Goal: Transaction & Acquisition: Download file/media

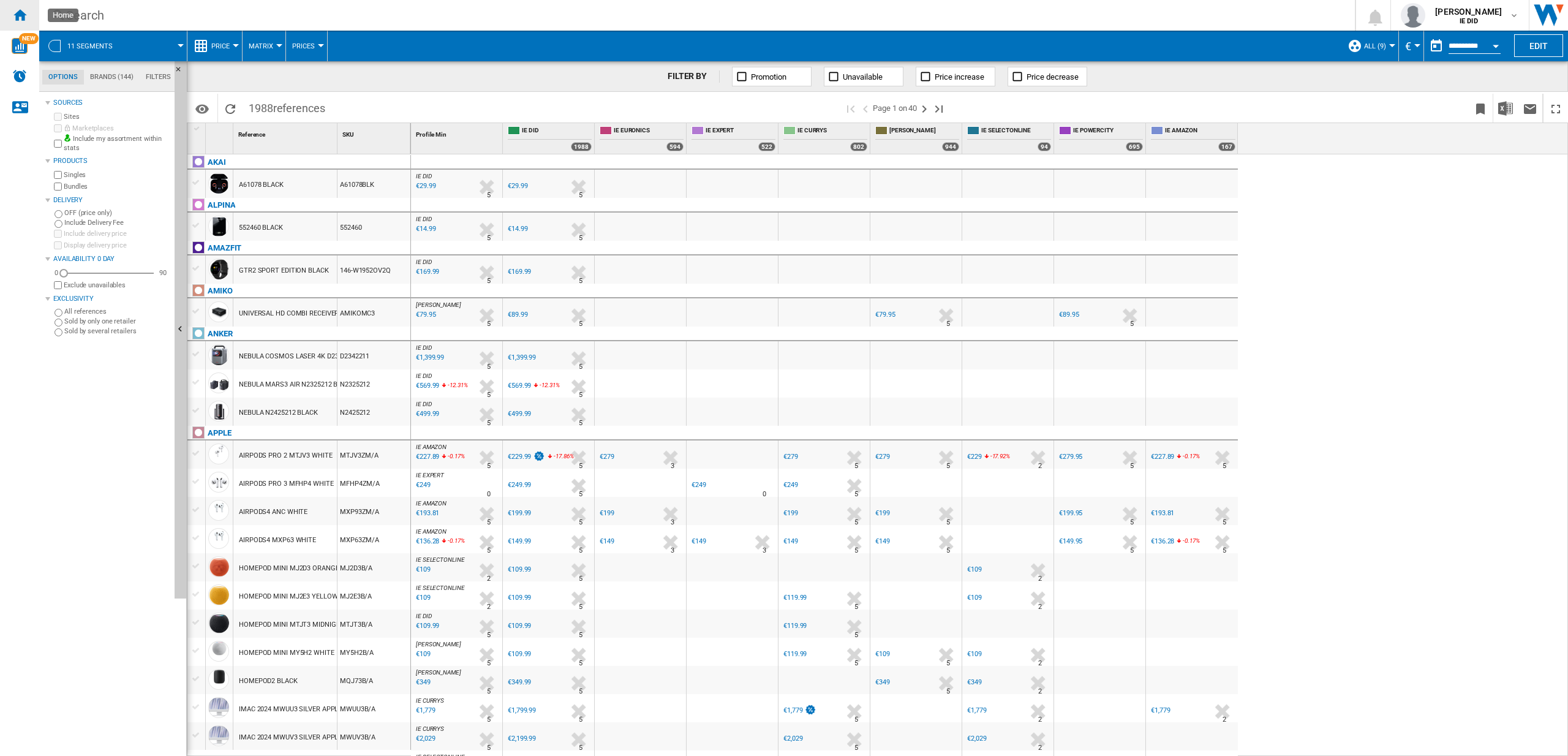
click at [23, 13] on ng-md-icon "Home" at bounding box center [19, 14] width 14 height 14
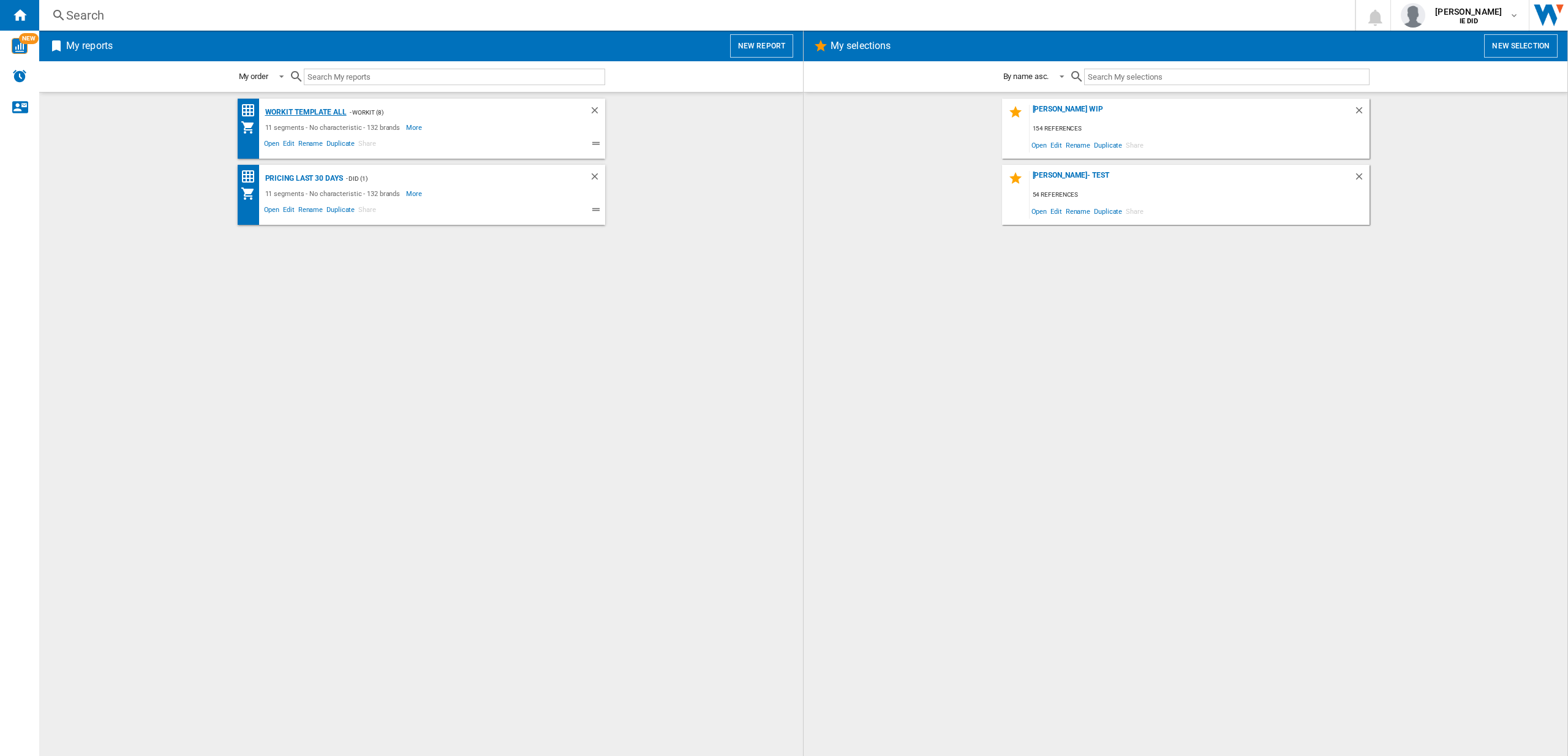
click at [326, 113] on div "Workit Template All" at bounding box center [305, 113] width 85 height 15
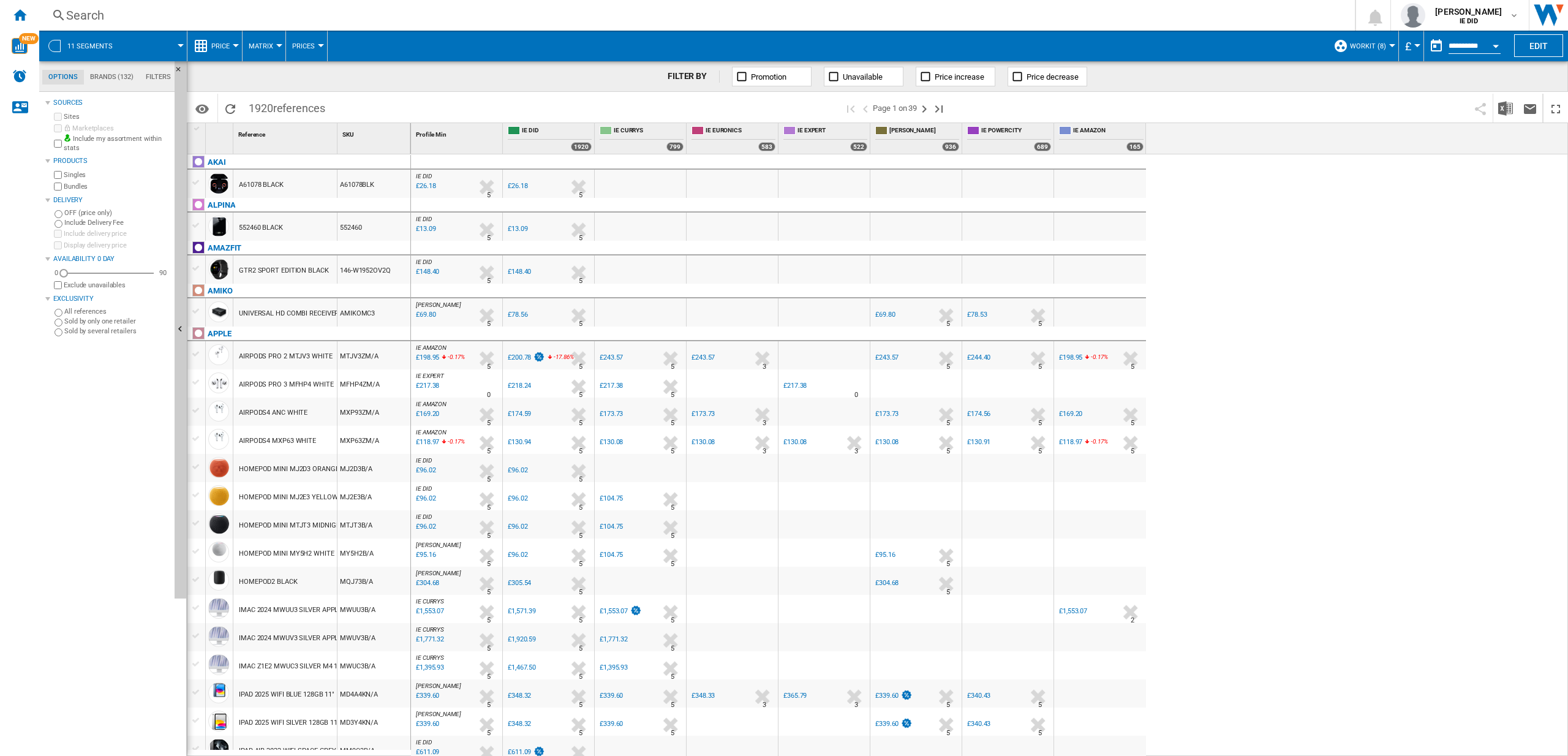
click at [1414, 45] on div "Currency" at bounding box center [1417, 45] width 6 height 3
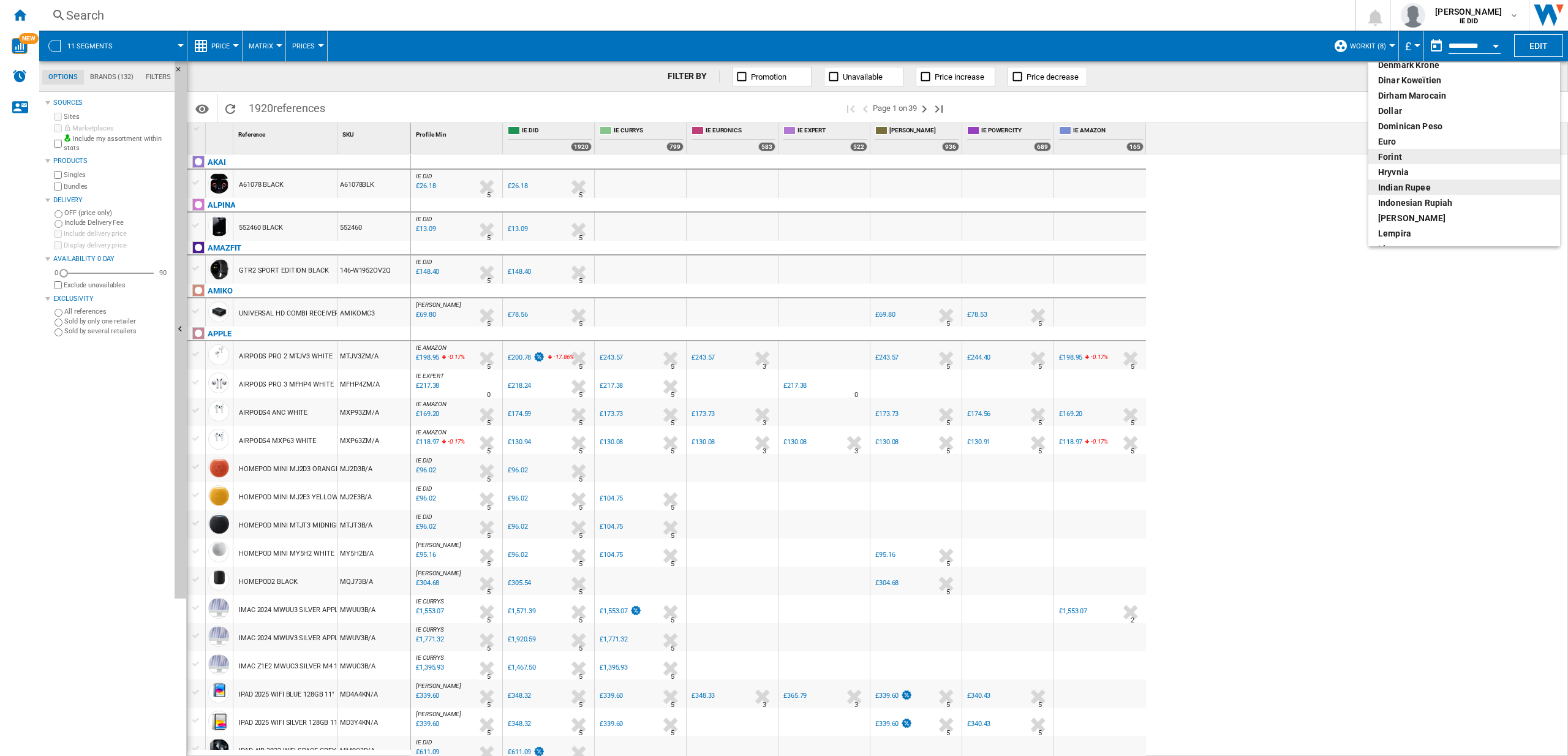
scroll to position [165, 0]
click at [1385, 138] on div "euro" at bounding box center [1464, 139] width 172 height 13
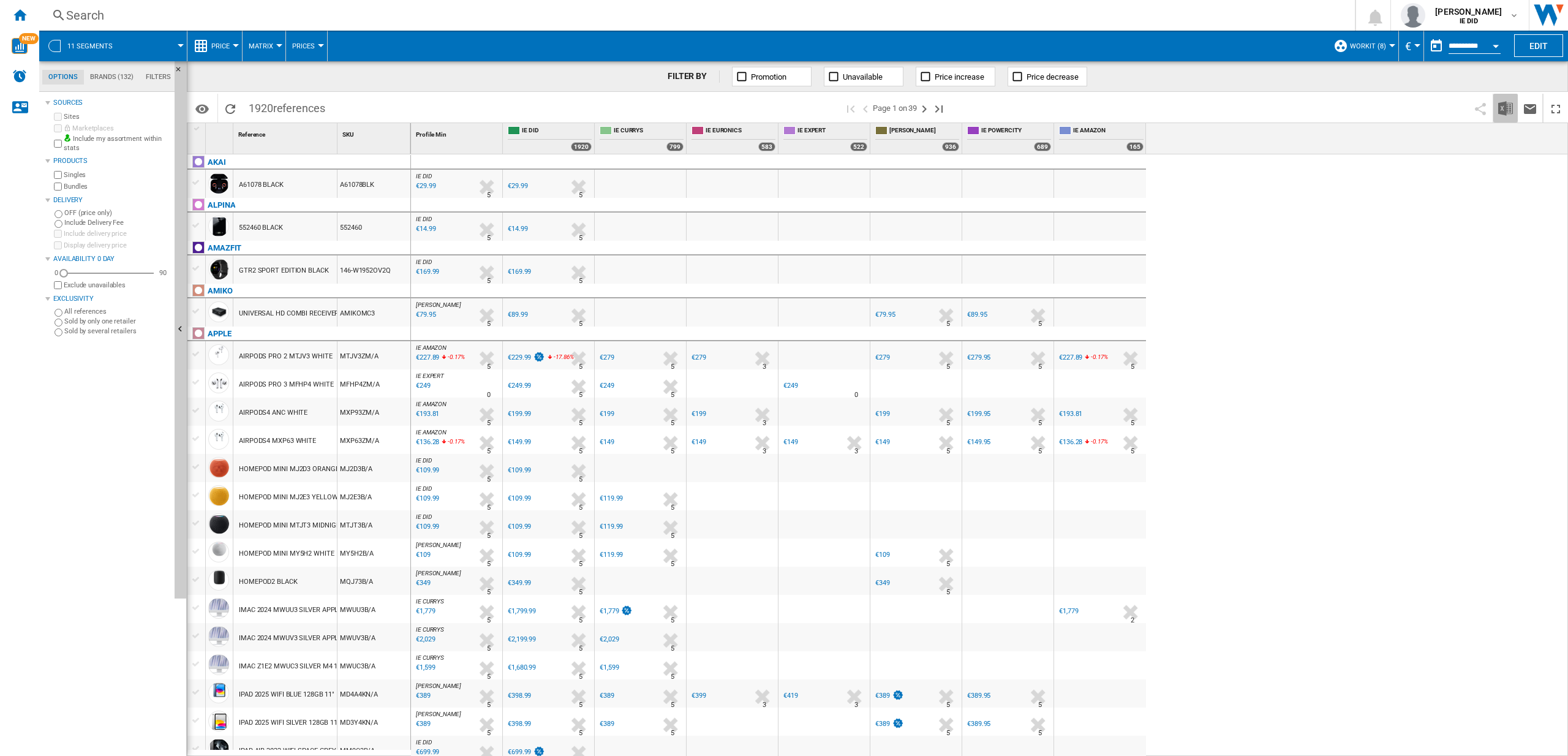
click at [1511, 110] on img "Download in Excel" at bounding box center [1505, 108] width 14 height 14
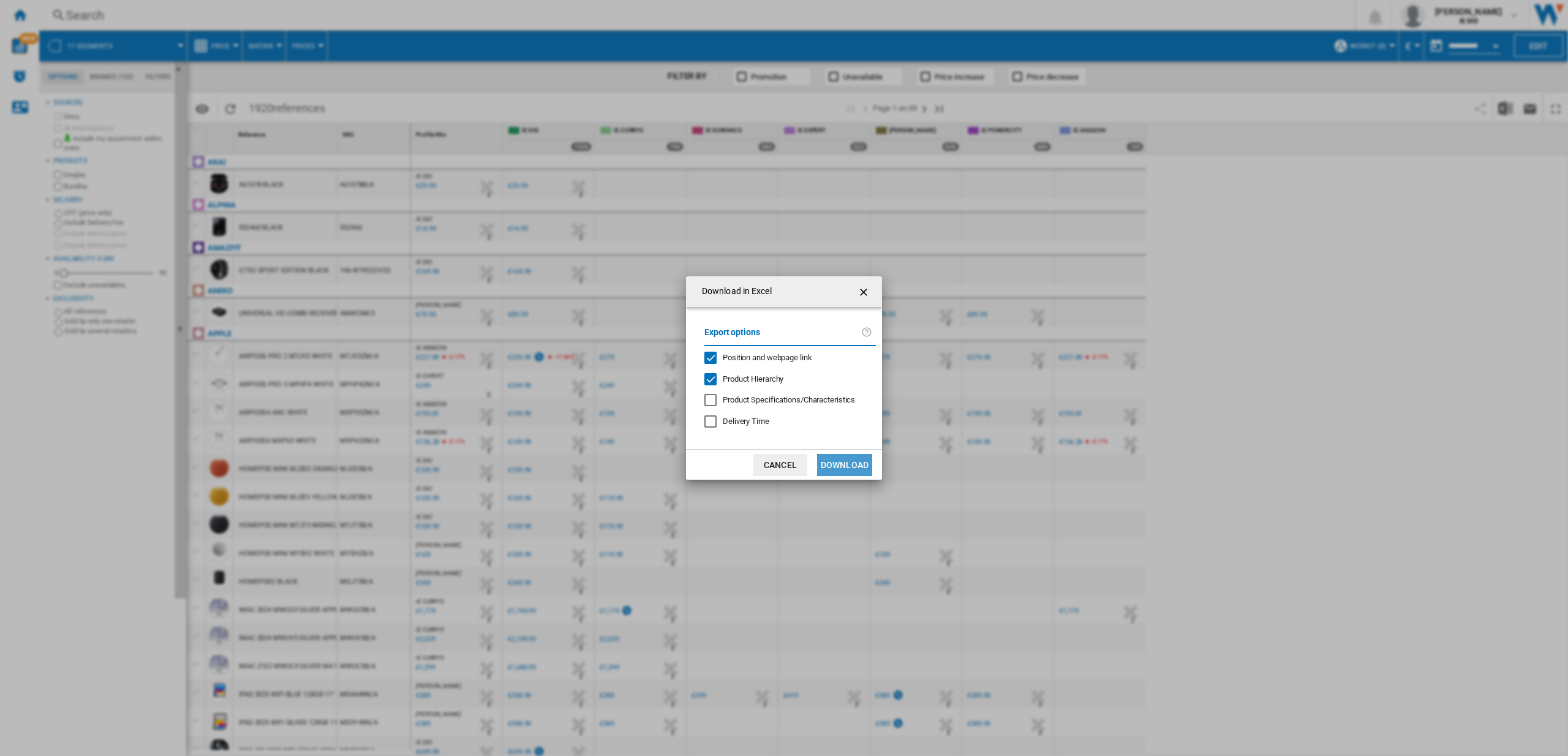
click at [846, 462] on button "Download" at bounding box center [845, 465] width 55 height 22
